Goal: Feedback & Contribution: Submit feedback/report problem

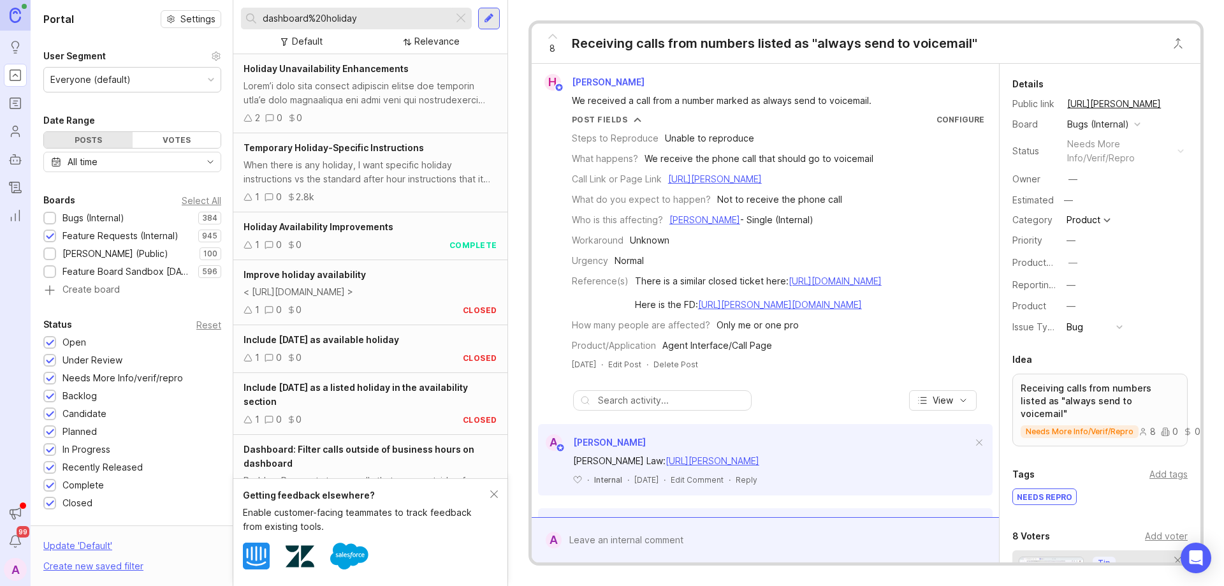
click at [461, 15] on div at bounding box center [460, 18] width 15 height 17
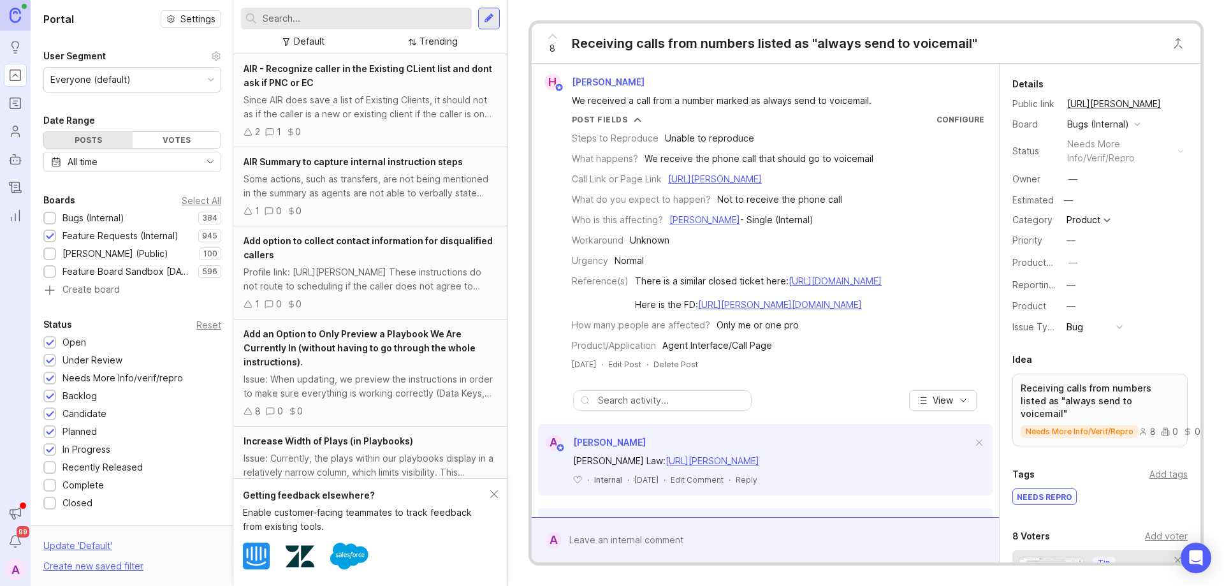
click at [370, 20] on input "text" at bounding box center [365, 18] width 204 height 14
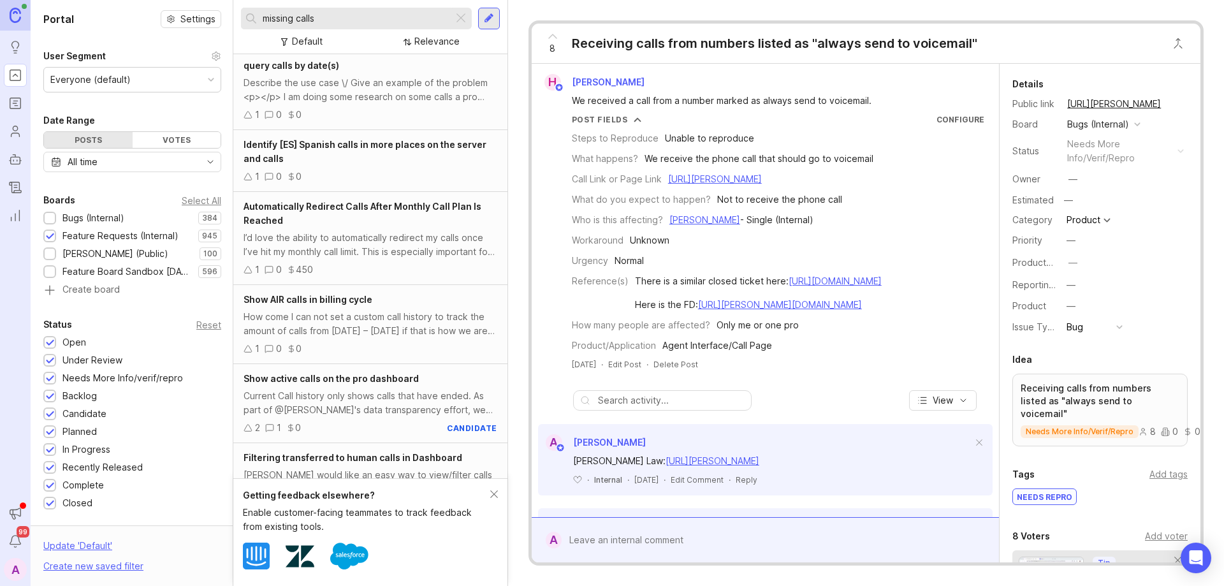
scroll to position [319, 0]
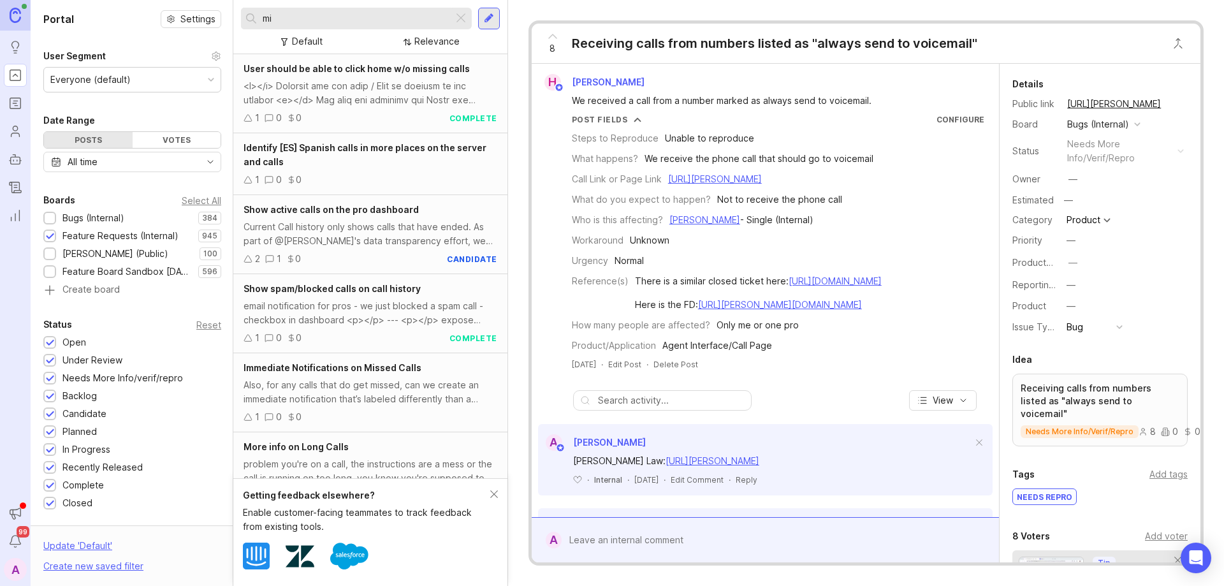
type input "m"
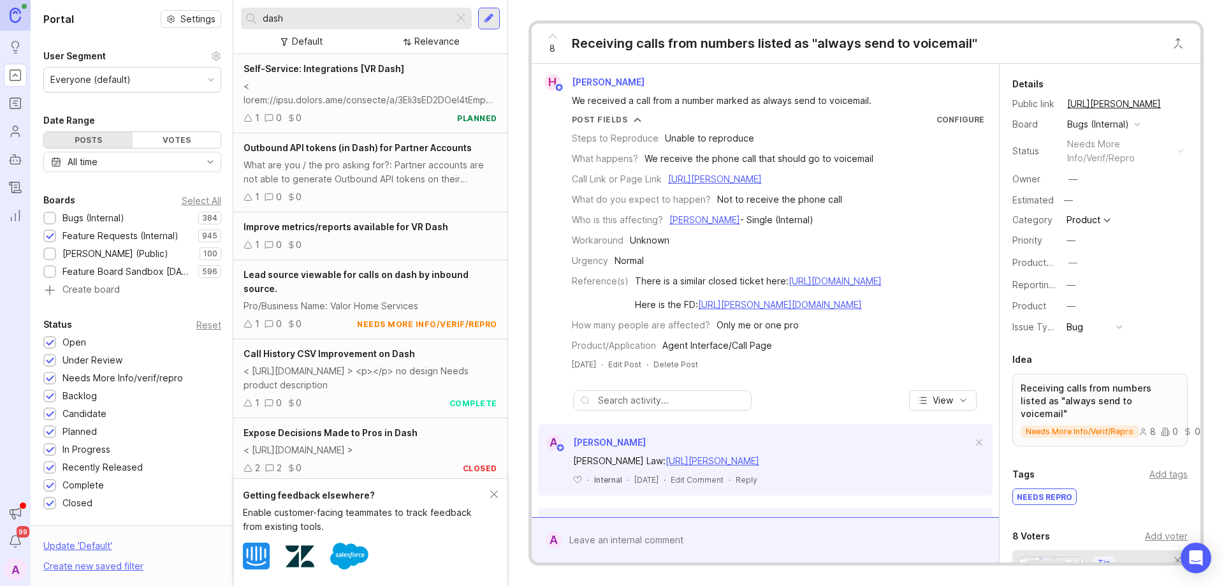
click at [52, 224] on div "Bugs (Internal)" at bounding box center [86, 218] width 87 height 14
click at [344, 17] on input "dash" at bounding box center [355, 18] width 185 height 14
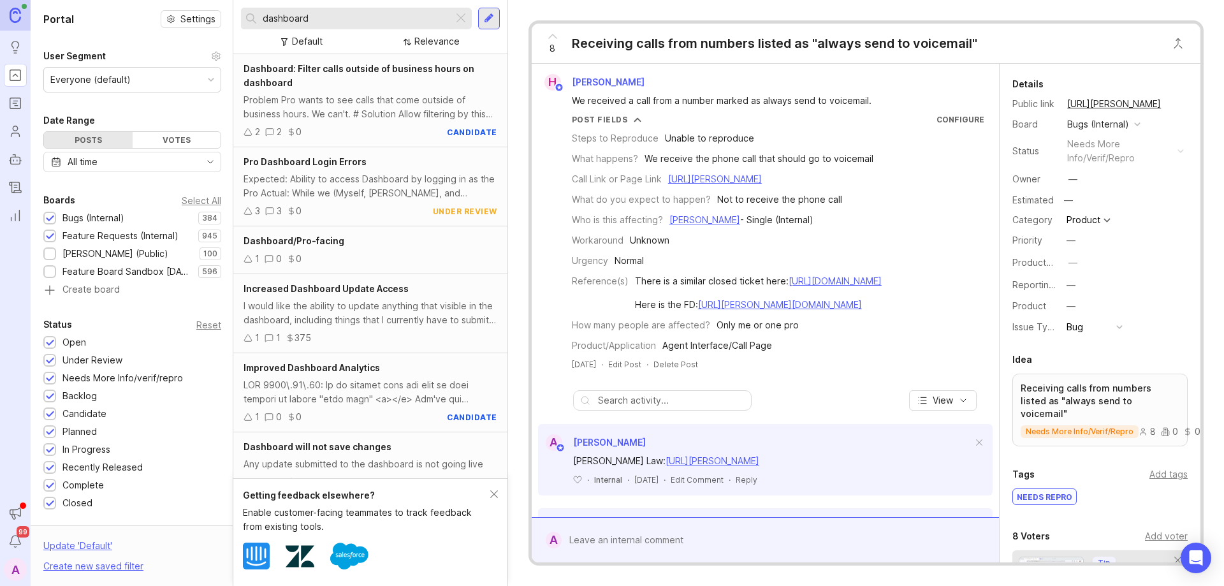
type input "dashboard"
click at [47, 231] on div at bounding box center [49, 235] width 13 height 13
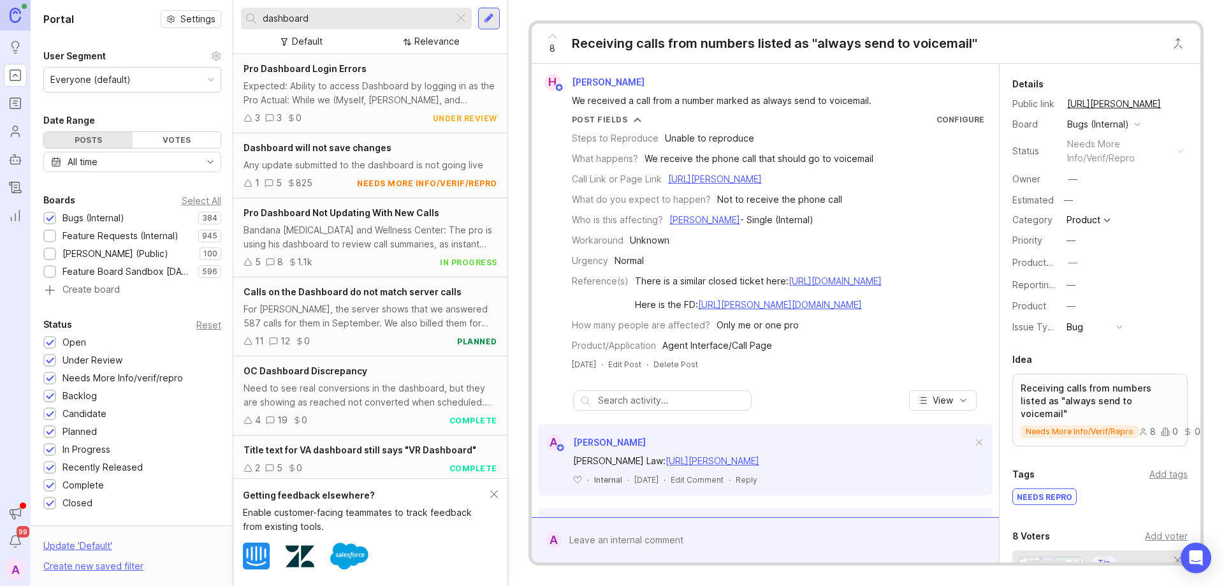
click at [331, 208] on span "Pro Dashboard Not Updating With New Calls" at bounding box center [341, 212] width 196 height 11
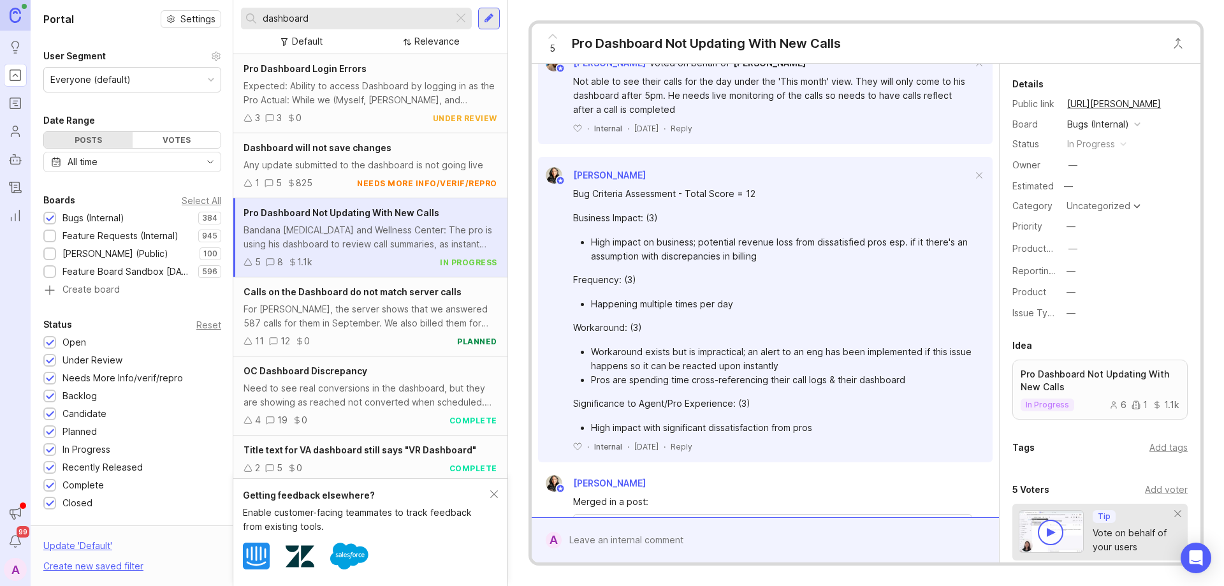
scroll to position [574, 0]
click at [595, 542] on div at bounding box center [775, 540] width 426 height 24
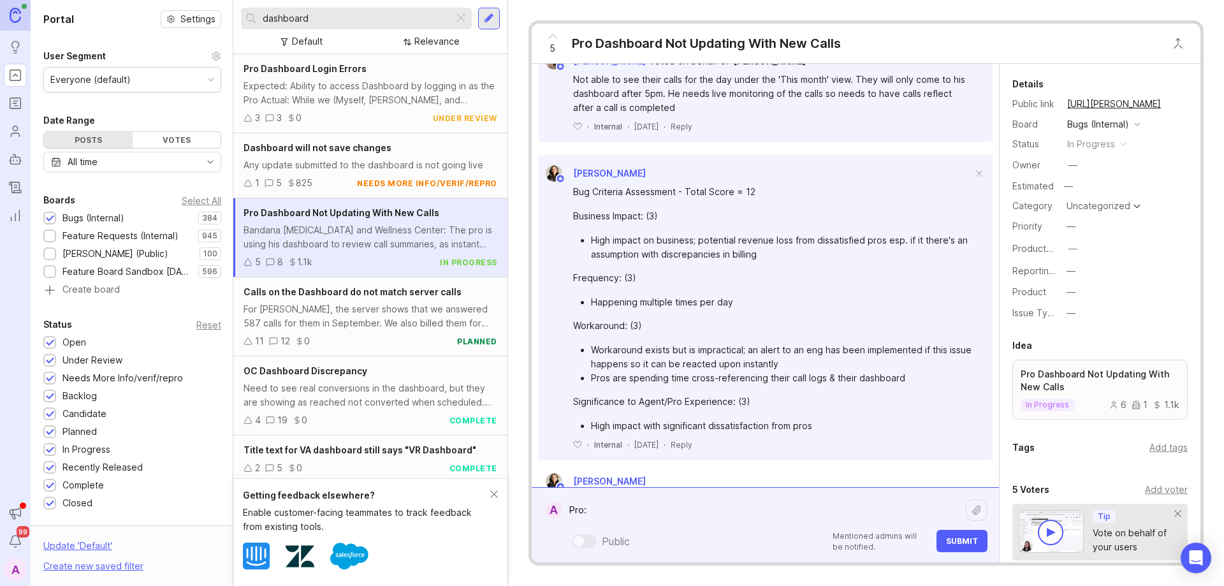
paste textarea "[URL][PERSON_NAME]"
paste textarea "[URL][PERSON_NAME][DOMAIN_NAME]"
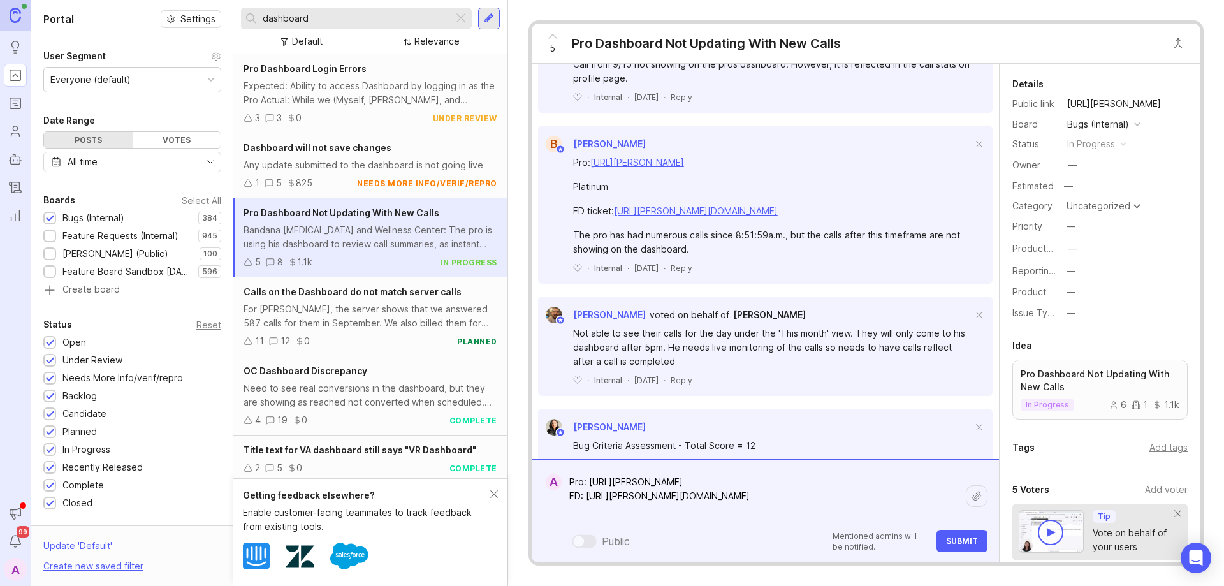
scroll to position [319, 0]
click at [776, 478] on textarea "Pro: [URL][PERSON_NAME] FD: [URL][PERSON_NAME][DOMAIN_NAME]" at bounding box center [764, 496] width 404 height 52
click at [805, 498] on textarea "Pro: [URL][PERSON_NAME] Gold FD: [URL][PERSON_NAME][DOMAIN_NAME]" at bounding box center [764, 489] width 404 height 66
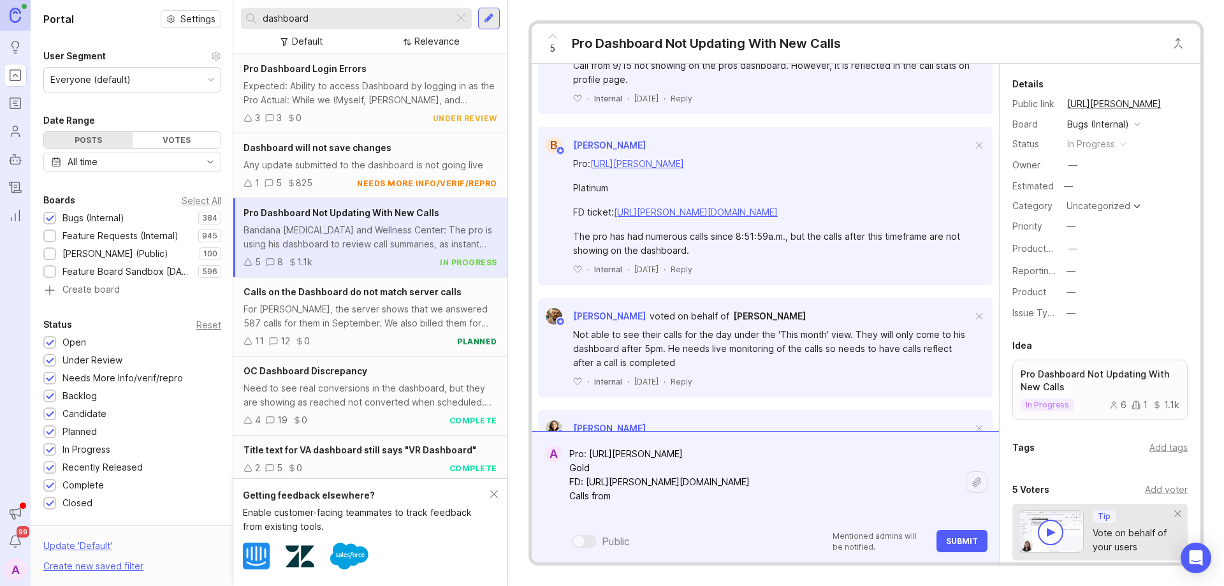
click at [668, 504] on textarea "Pro: [URL][PERSON_NAME] Gold FD: [URL][PERSON_NAME][DOMAIN_NAME] Calls from" at bounding box center [764, 482] width 404 height 80
paste textarea "[PERSON_NAME] call answered [DATE] 01:09:09 PM: [PERSON_NAME] call answered [DA…"
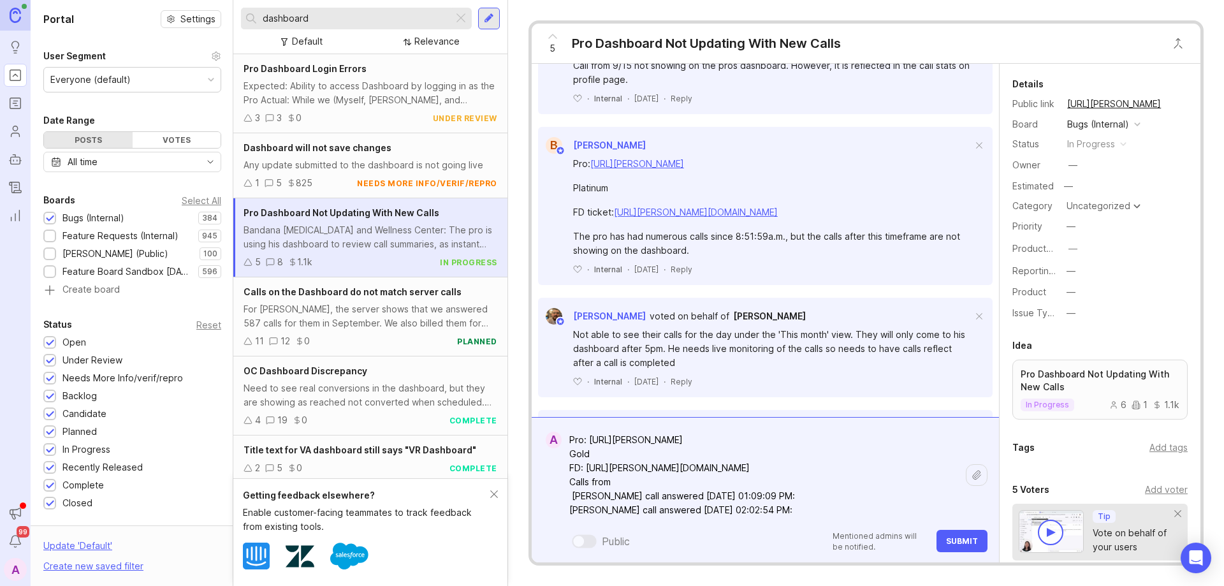
click at [570, 494] on textarea "Pro: [URL][PERSON_NAME] Gold FD: [URL][PERSON_NAME][DOMAIN_NAME] Calls from [PE…" at bounding box center [764, 475] width 404 height 94
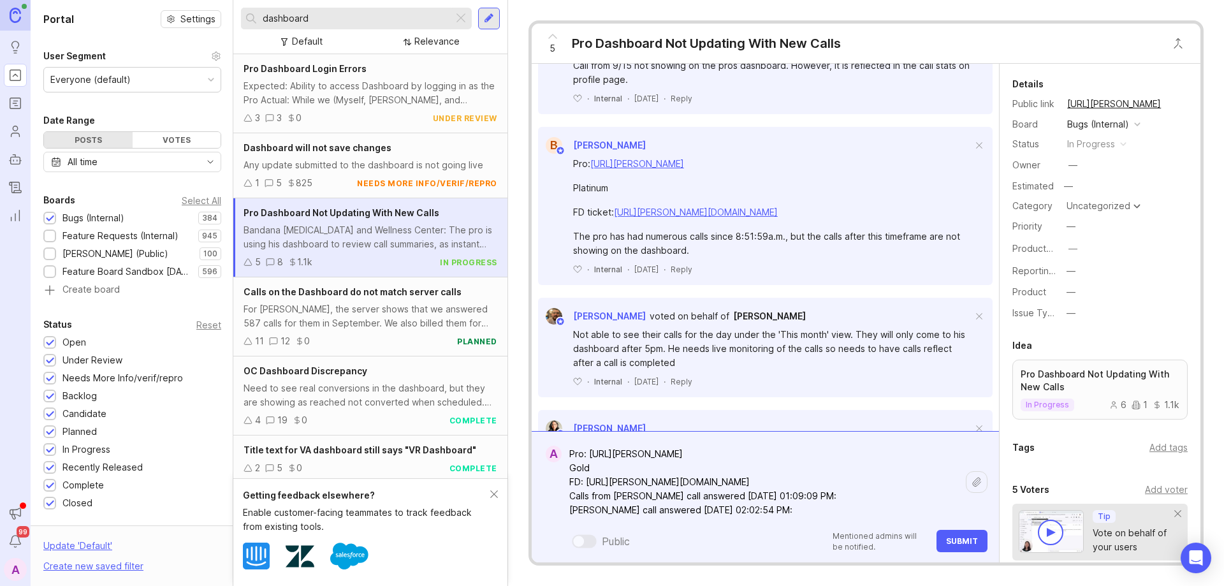
drag, startPoint x: 619, startPoint y: 497, endPoint x: 732, endPoint y: 501, distance: 113.5
click at [732, 501] on textarea "Pro: [URL][PERSON_NAME] Gold FD: [URL][PERSON_NAME][DOMAIN_NAME] Calls from [PE…" at bounding box center [764, 482] width 404 height 80
drag, startPoint x: 570, startPoint y: 512, endPoint x: 686, endPoint y: 519, distance: 116.2
click at [686, 519] on textarea "Pro: [URL][PERSON_NAME] Gold FD: [URL][PERSON_NAME][DOMAIN_NAME] Calls from [DA…" at bounding box center [764, 482] width 404 height 80
click at [892, 512] on textarea "Pro: [URL][PERSON_NAME] Gold FD: [URL][PERSON_NAME][DOMAIN_NAME] Calls from [DA…" at bounding box center [764, 489] width 404 height 66
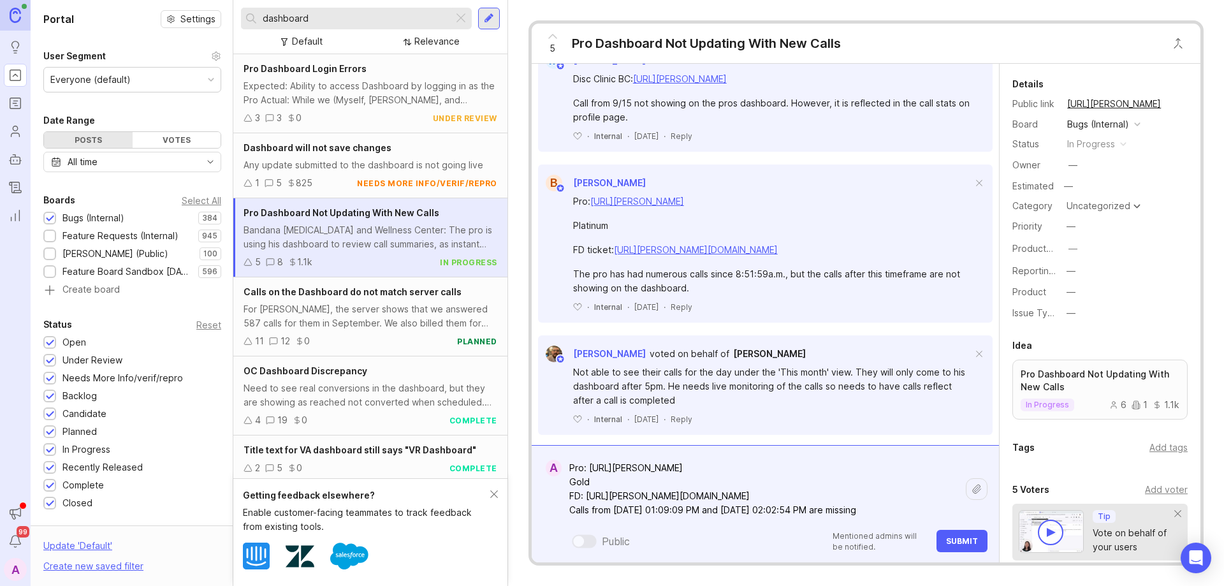
scroll to position [382, 0]
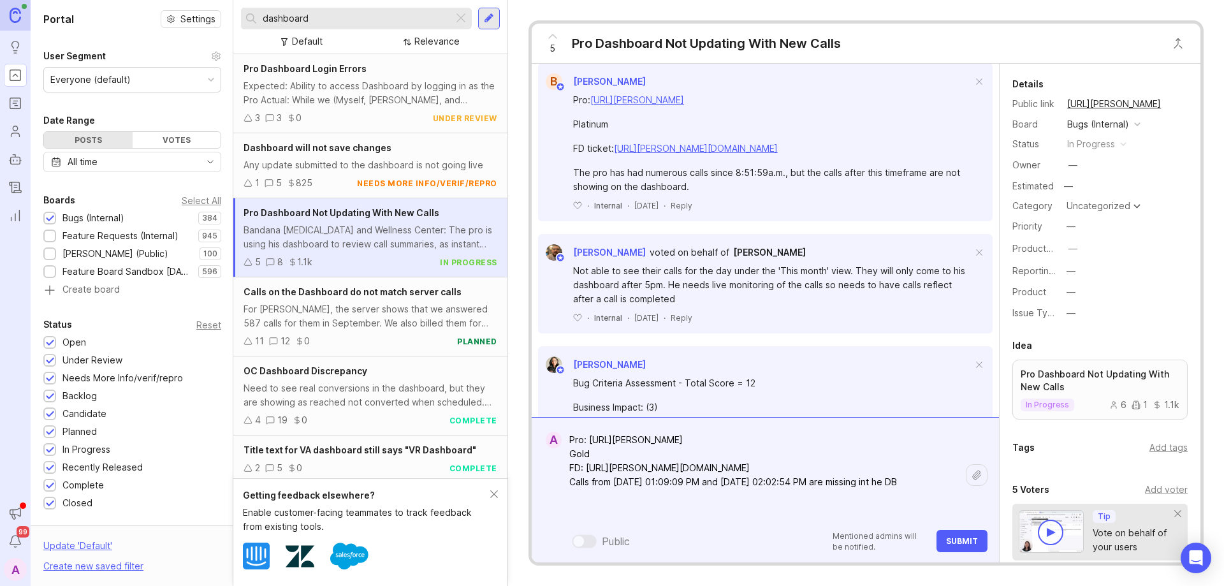
type textarea "Pro: [URL][PERSON_NAME] Gold FD: [URL][PERSON_NAME][DOMAIN_NAME] Calls from [DA…"
drag, startPoint x: 961, startPoint y: 540, endPoint x: 895, endPoint y: 542, distance: 65.7
click at [961, 540] on span "Submit" at bounding box center [962, 541] width 32 height 10
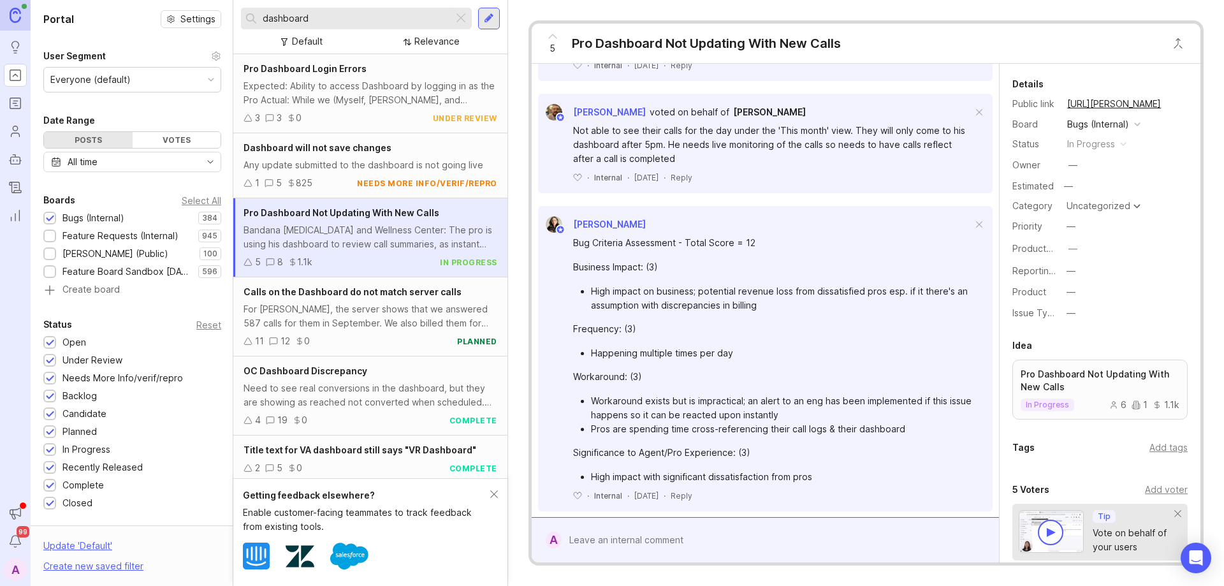
scroll to position [681, 0]
